Goal: Find specific page/section: Find specific page/section

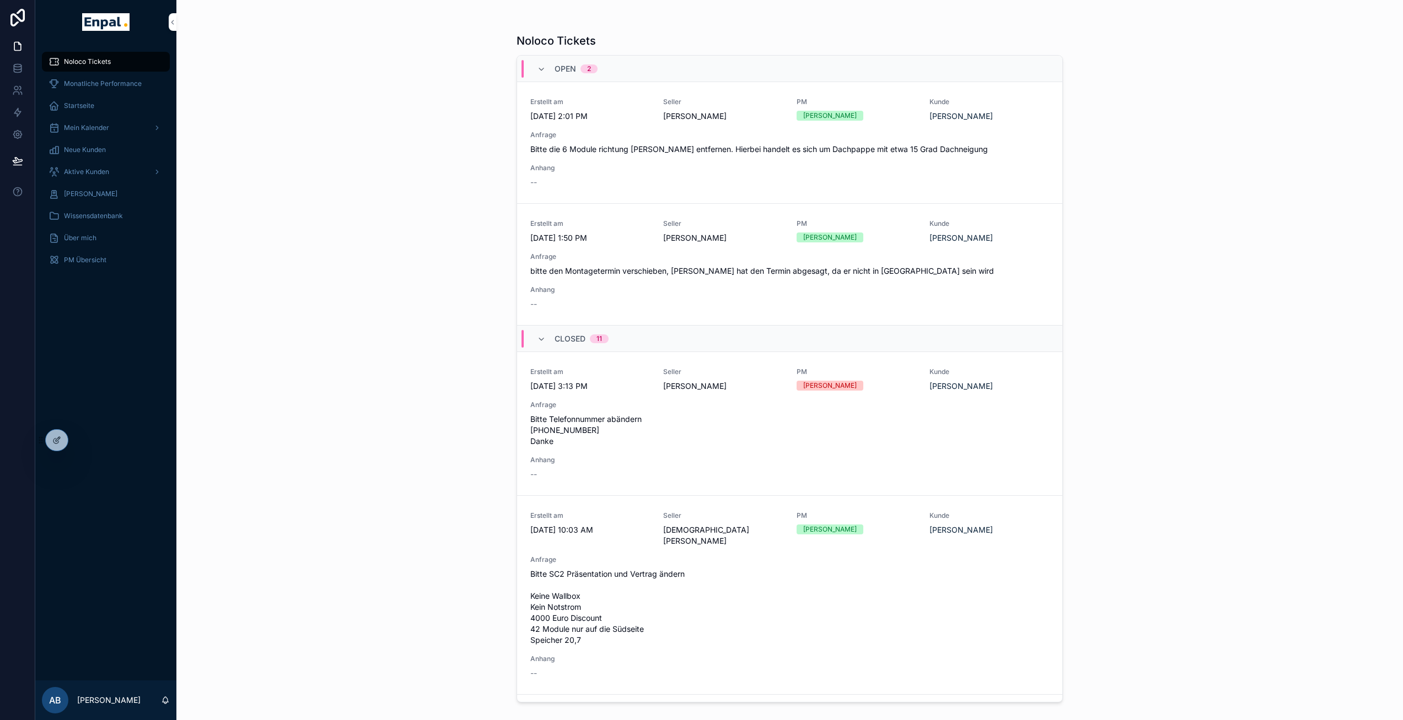
click at [287, 357] on div "Noloco Tickets Open 2 Erstellt am [DATE] 2:01 PM Seller [PERSON_NAME] PM [PERSO…" at bounding box center [789, 360] width 1226 height 720
click at [0, 0] on div at bounding box center [0, 0] width 0 height 0
click at [0, 0] on icon at bounding box center [0, 0] width 0 height 0
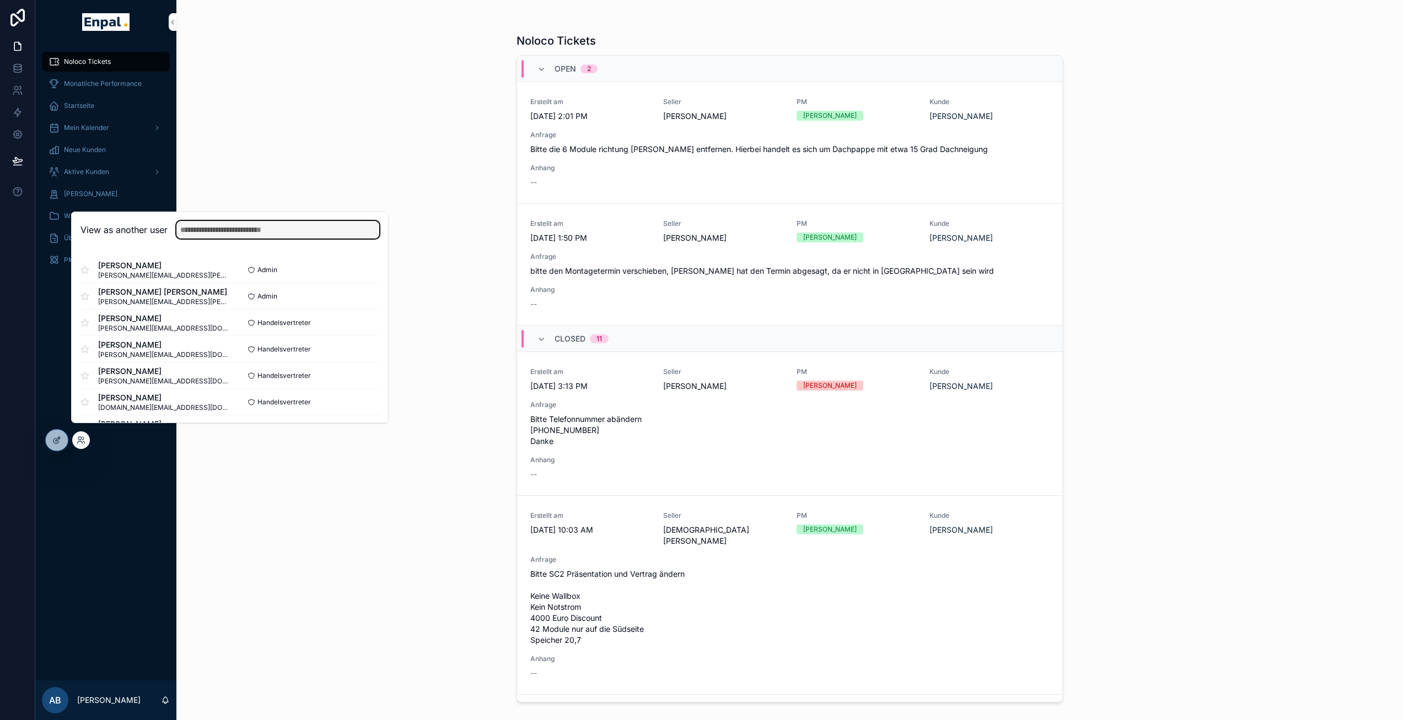
click at [227, 239] on input "text" at bounding box center [277, 230] width 203 height 18
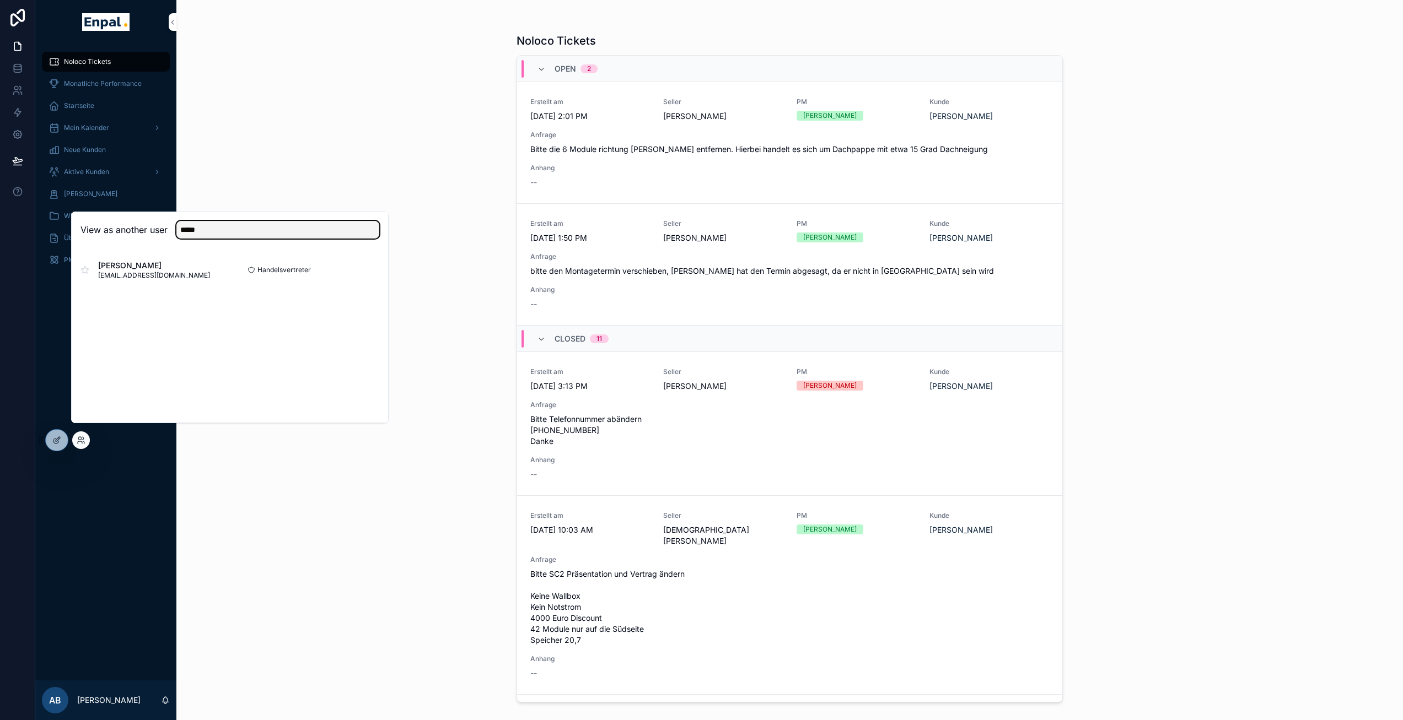
type input "*****"
click at [0, 0] on button "Select" at bounding box center [0, 0] width 0 height 0
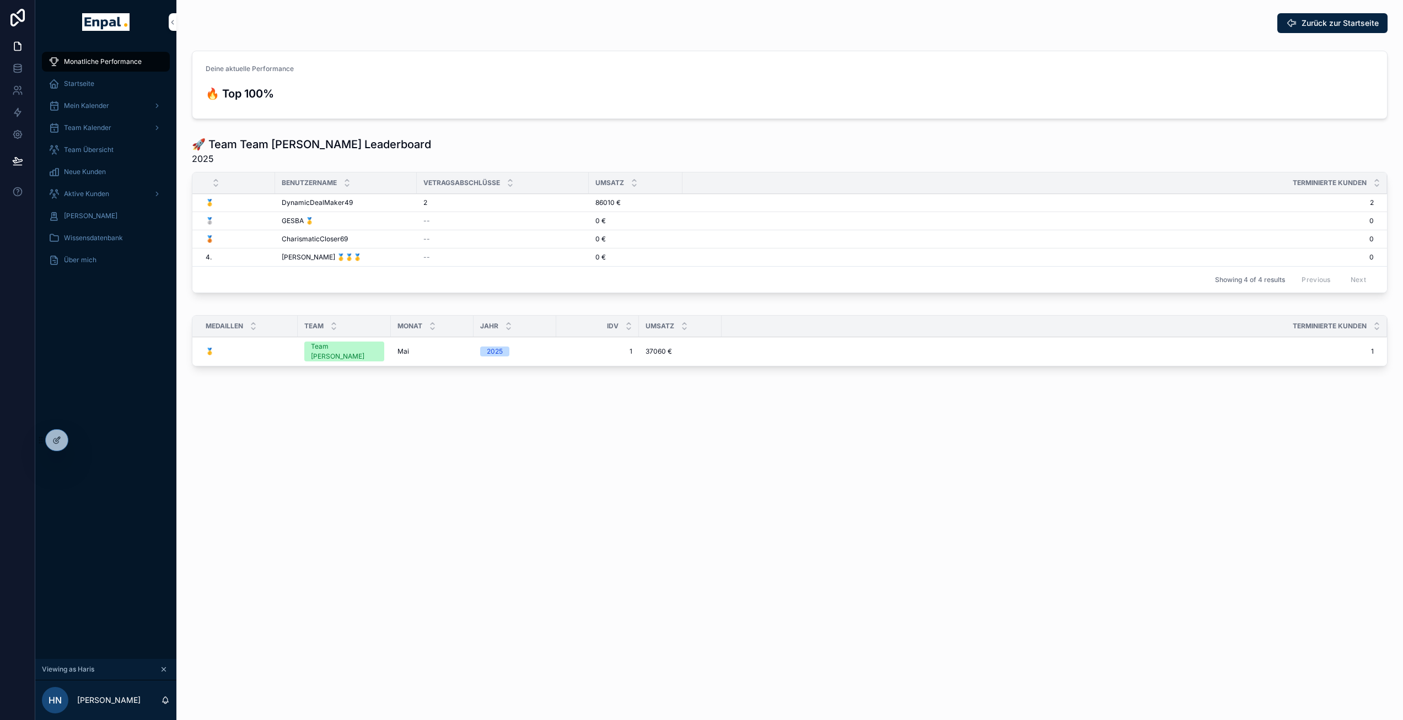
click at [96, 131] on span "Team Kalender" at bounding box center [87, 127] width 47 height 9
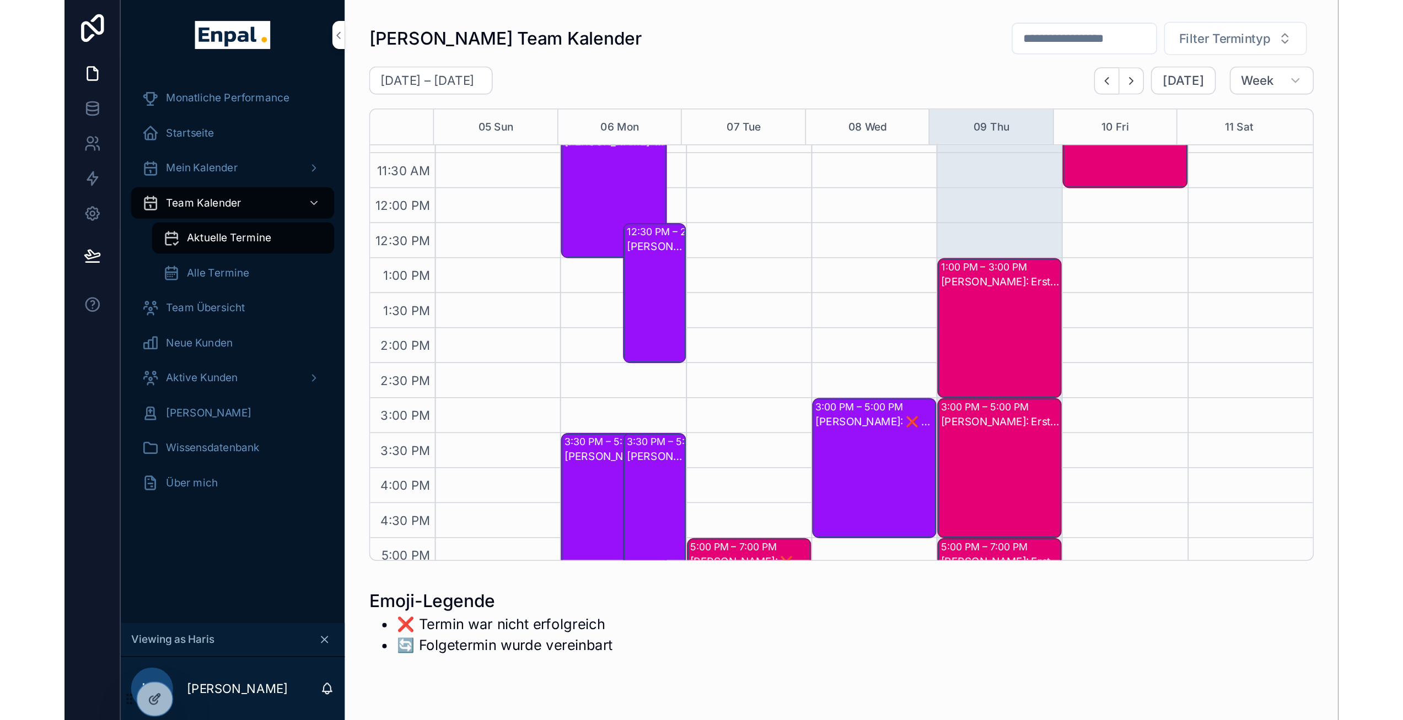
scroll to position [193, 0]
